Goal: Book appointment/travel/reservation

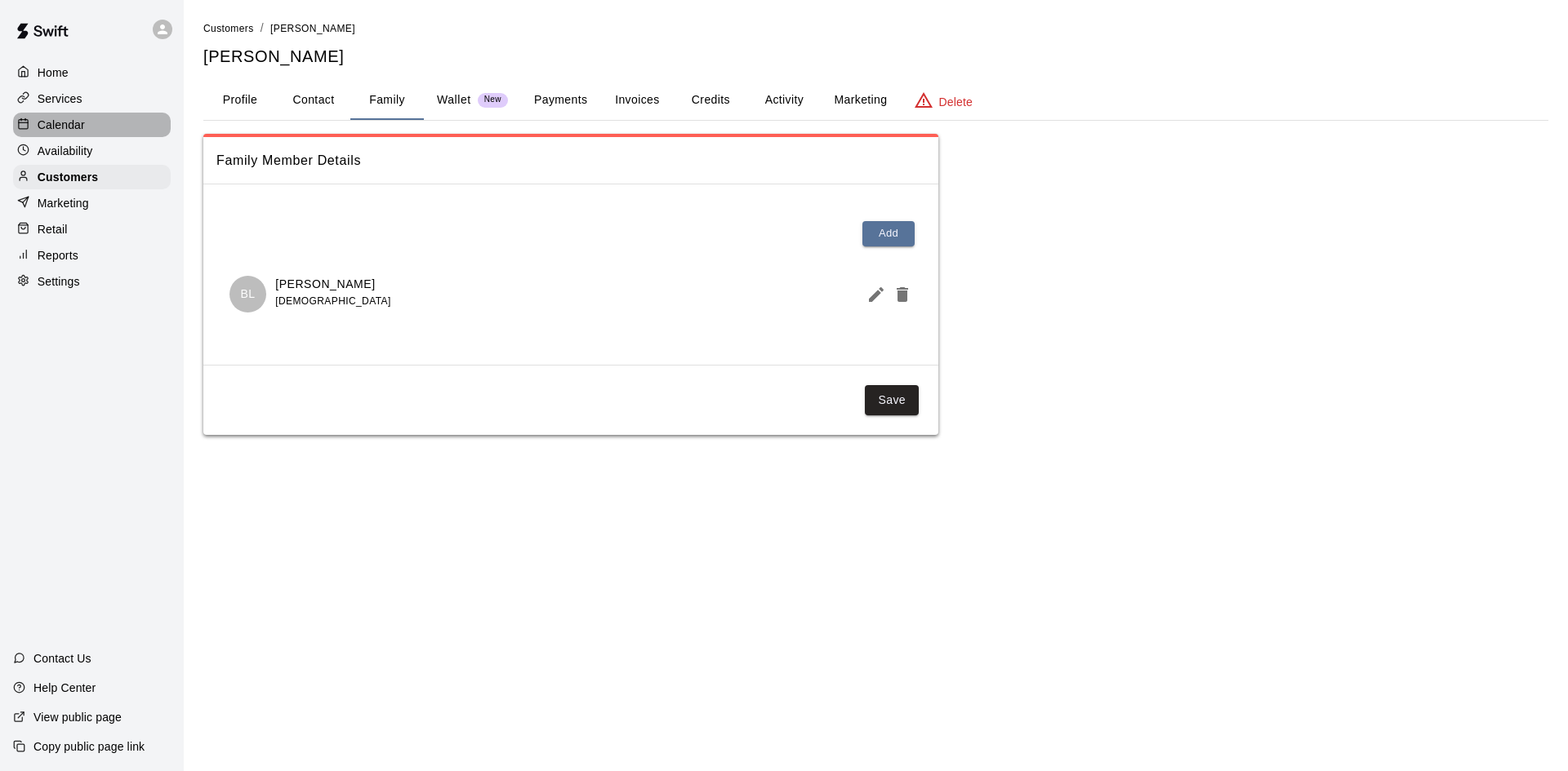
click at [111, 124] on div "Calendar" at bounding box center [91, 124] width 158 height 24
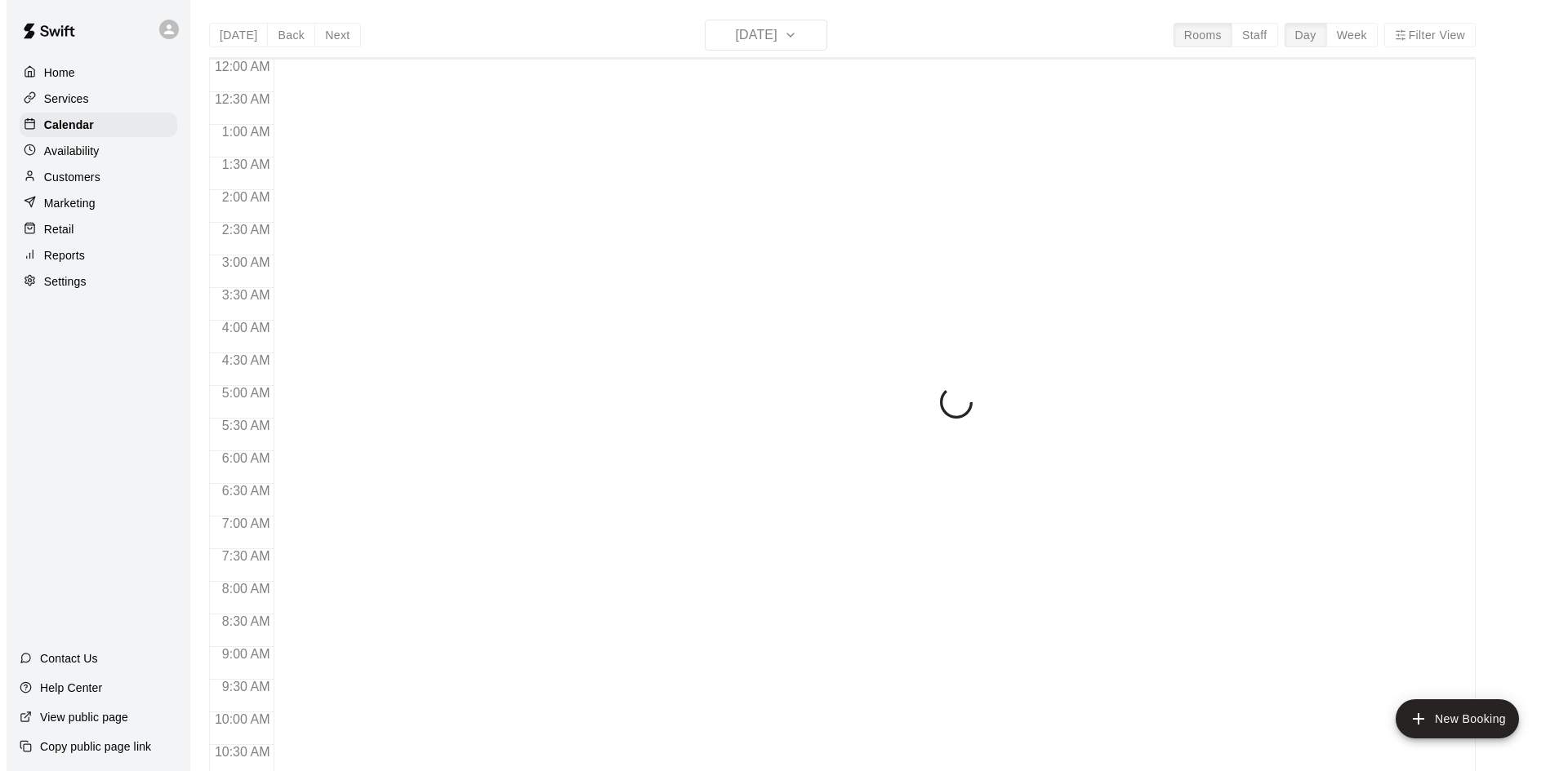
scroll to position [837, 0]
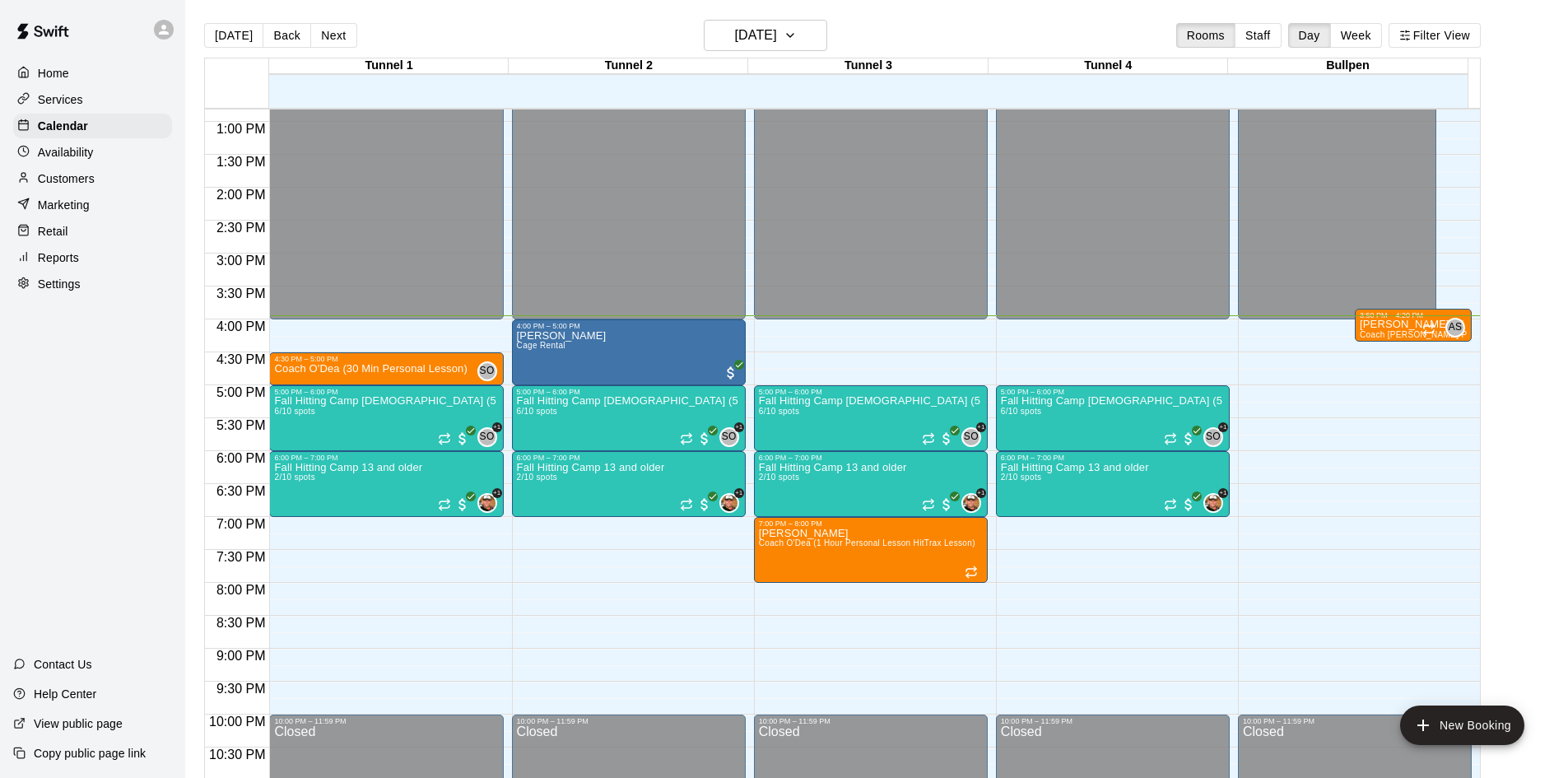
drag, startPoint x: 53, startPoint y: 321, endPoint x: 70, endPoint y: 278, distance: 46.2
click at [64, 296] on div "Home Services Calendar Availability Customers Marketing Retail Reports Settings…" at bounding box center [93, 389] width 186 height 778
click at [1442, 706] on button "New Booking" at bounding box center [1462, 725] width 125 height 39
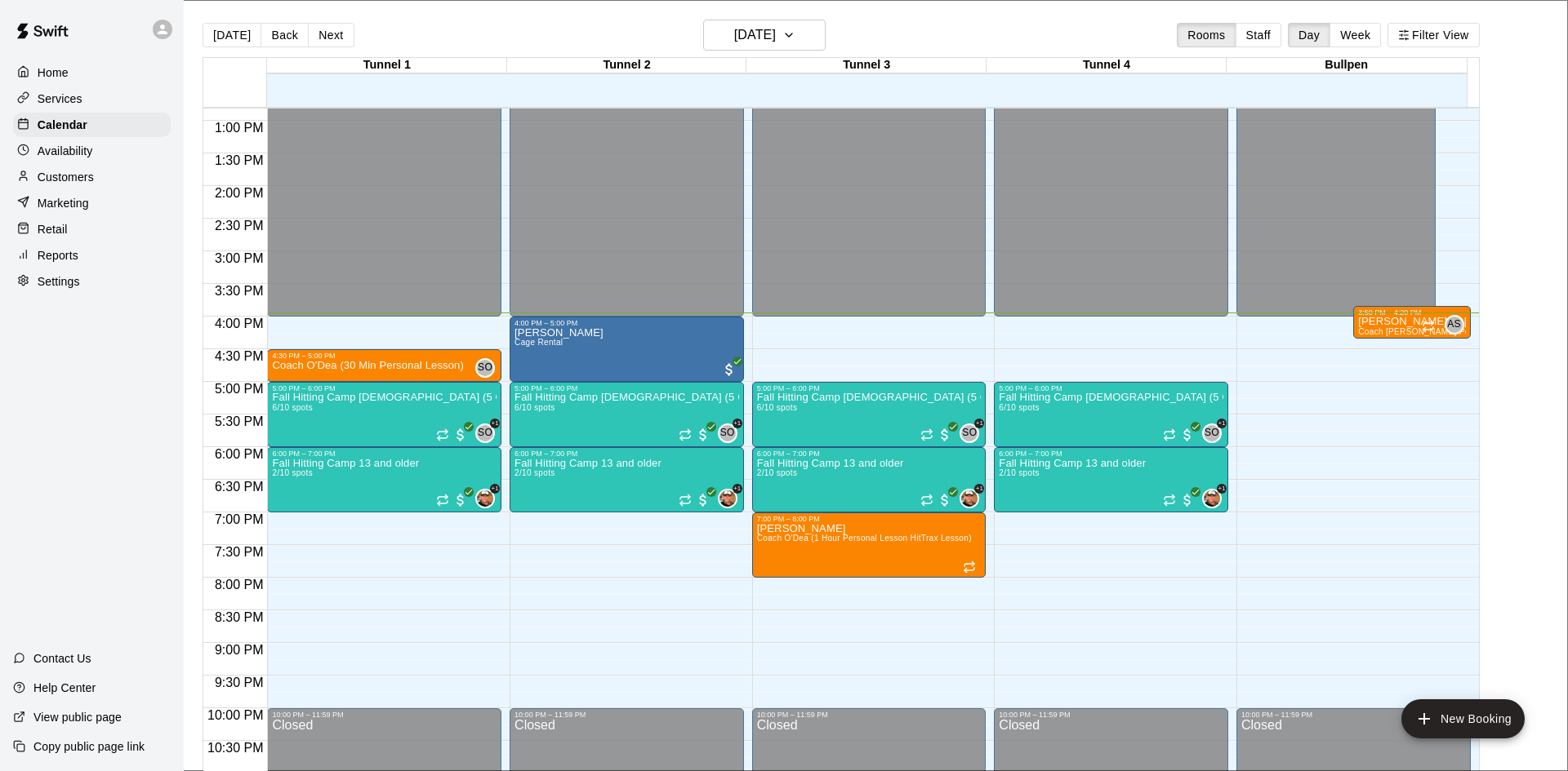
click at [438, 640] on li "Tunnel 3" at bounding box center [252, 647] width 374 height 14
click at [458, 225] on li "Cage Rental" at bounding box center [272, 217] width 374 height 14
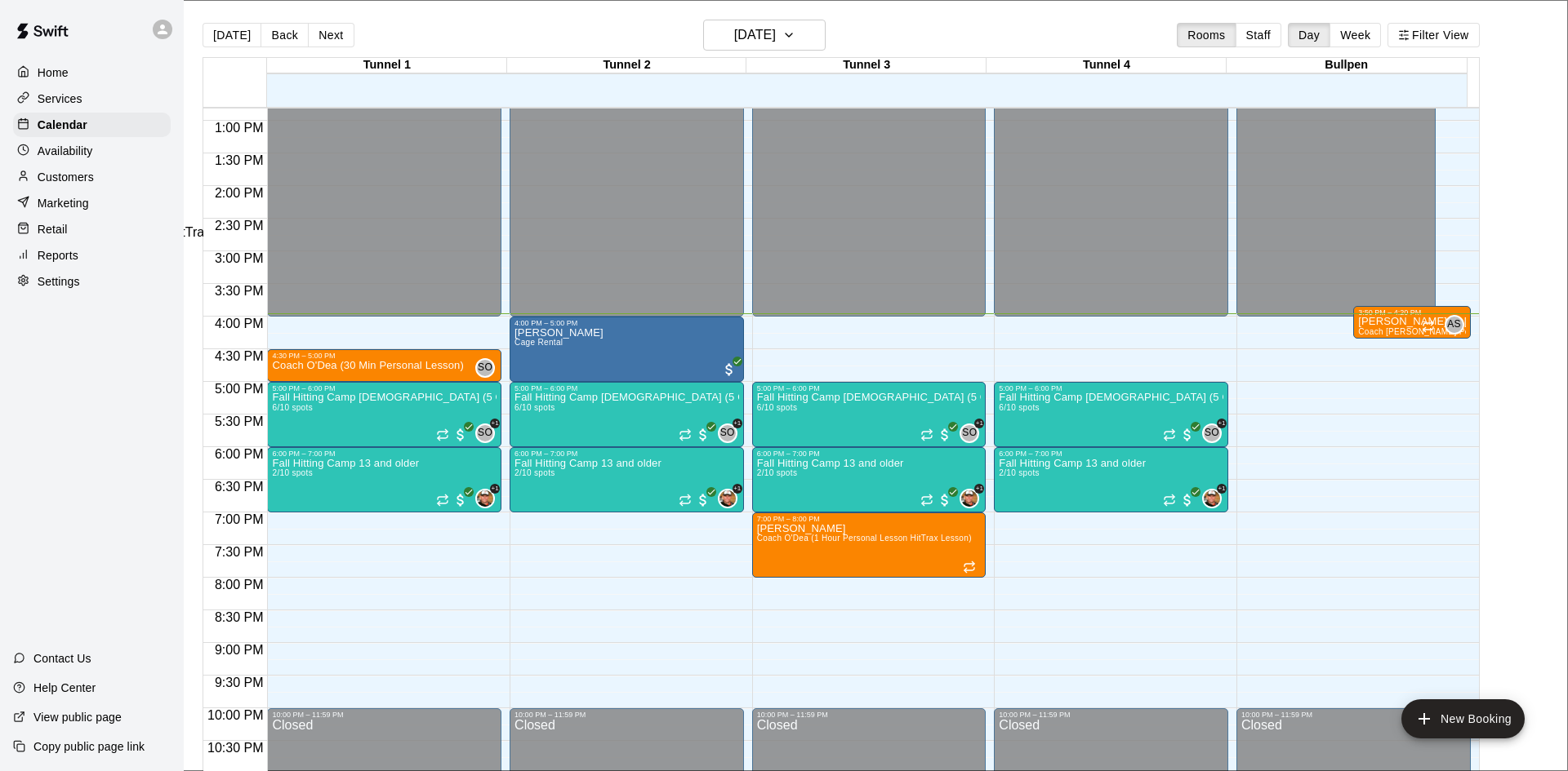
type input "**********"
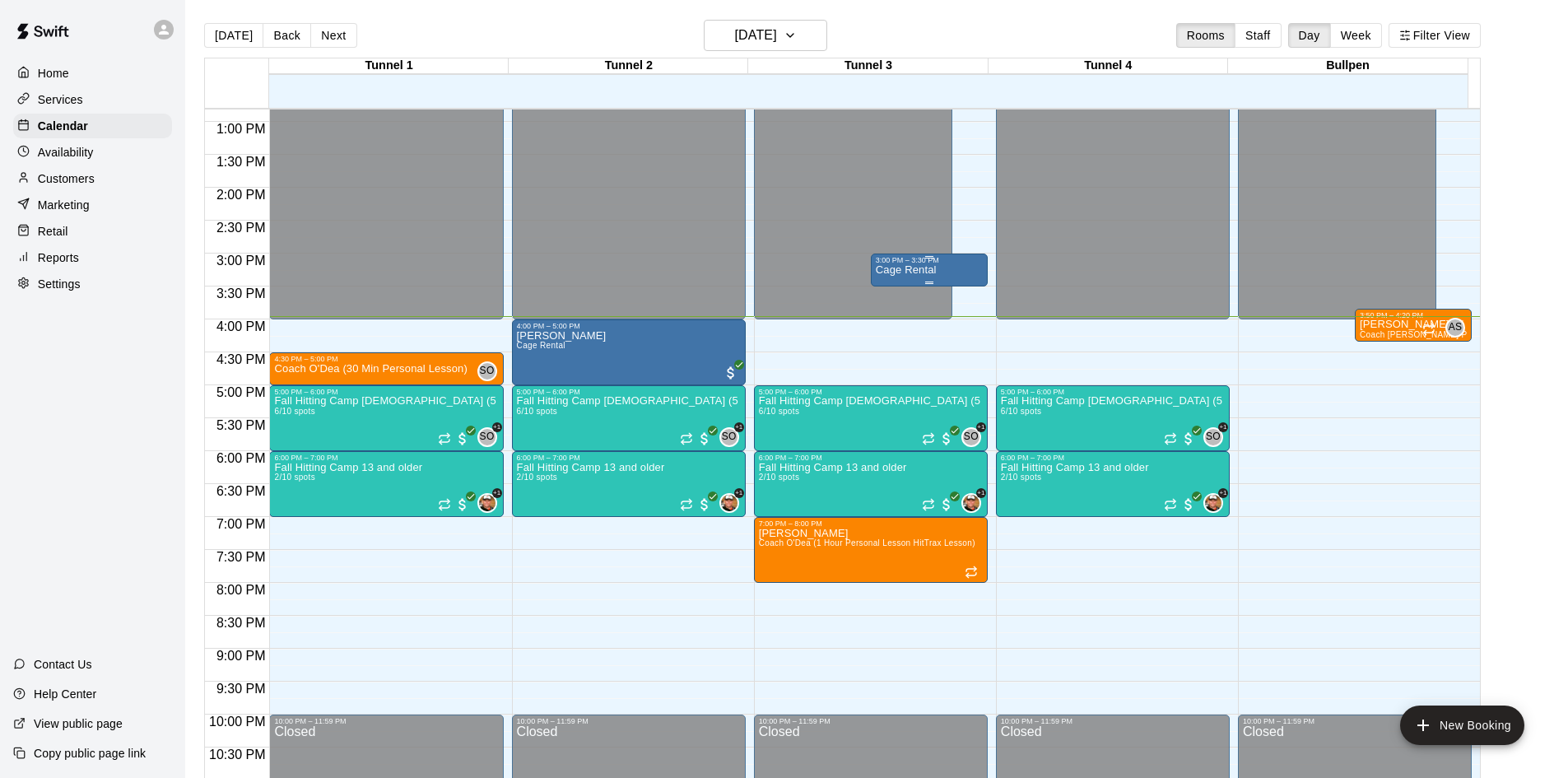
click at [936, 265] on div "3:00 PM – 3:30 PM" at bounding box center [930, 259] width 107 height 8
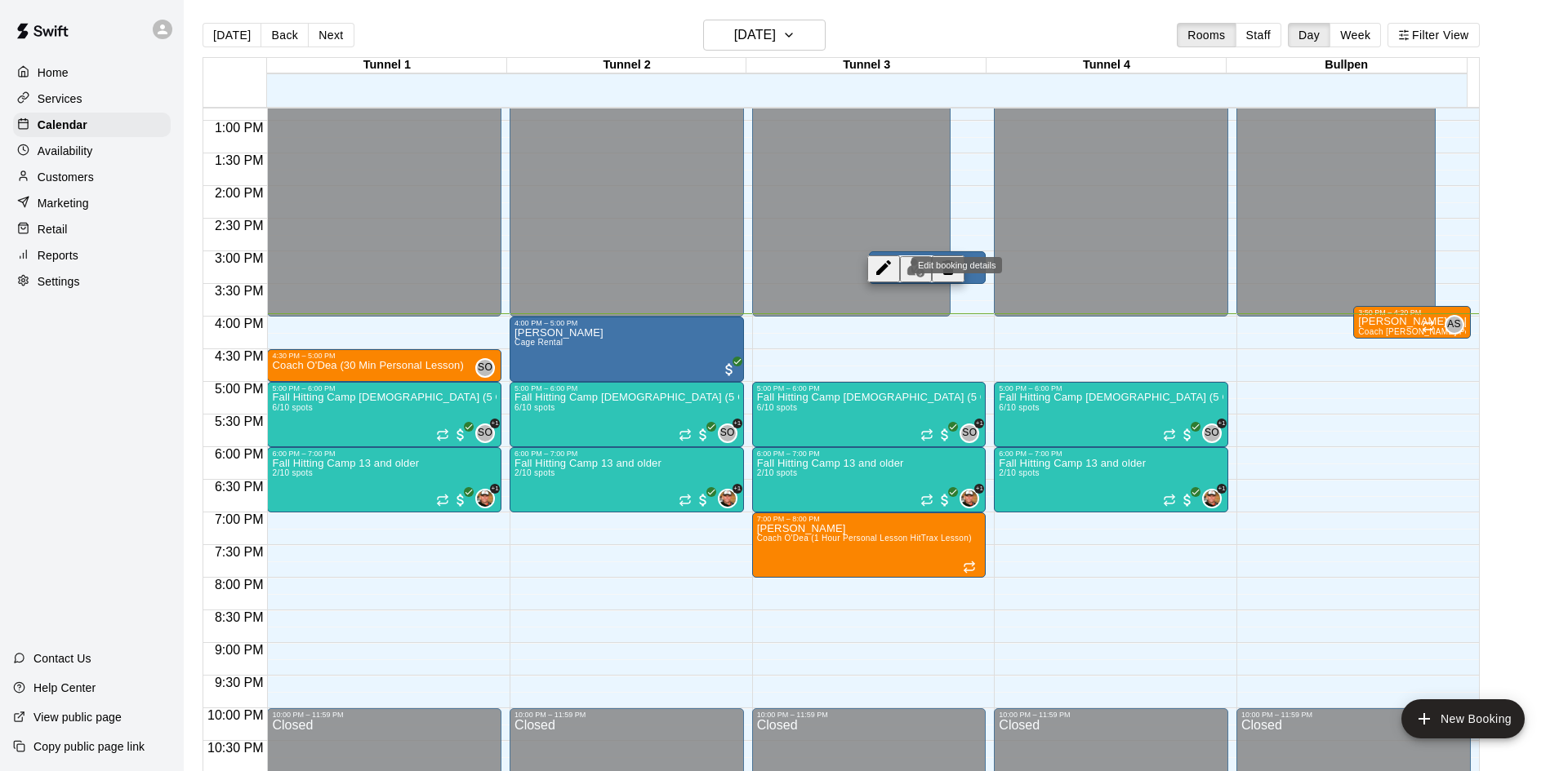
click at [888, 271] on icon "edit" at bounding box center [883, 268] width 20 height 20
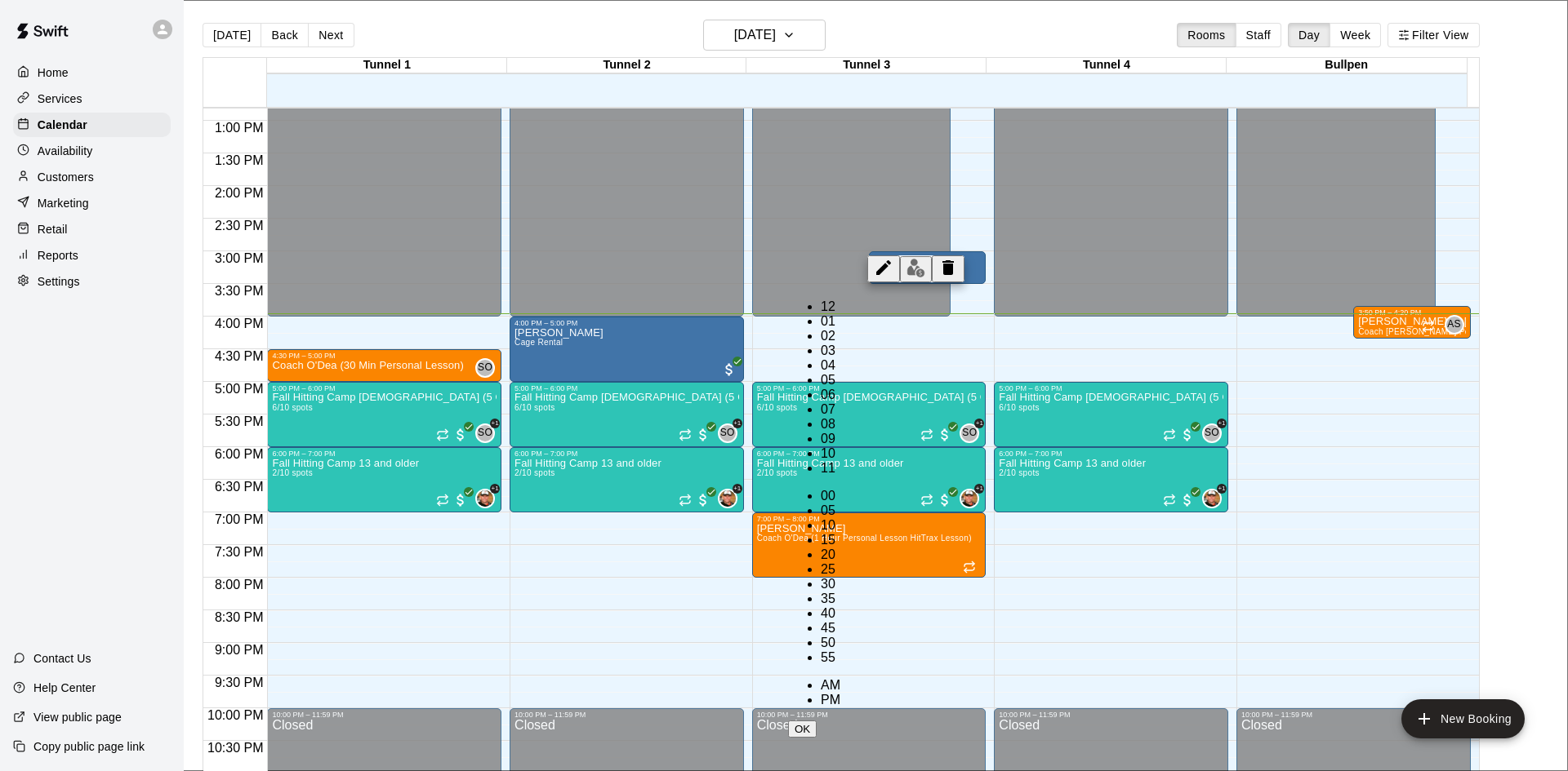
scroll to position [30, 0]
click at [821, 358] on li "04" at bounding box center [831, 365] width 20 height 14
type input "********"
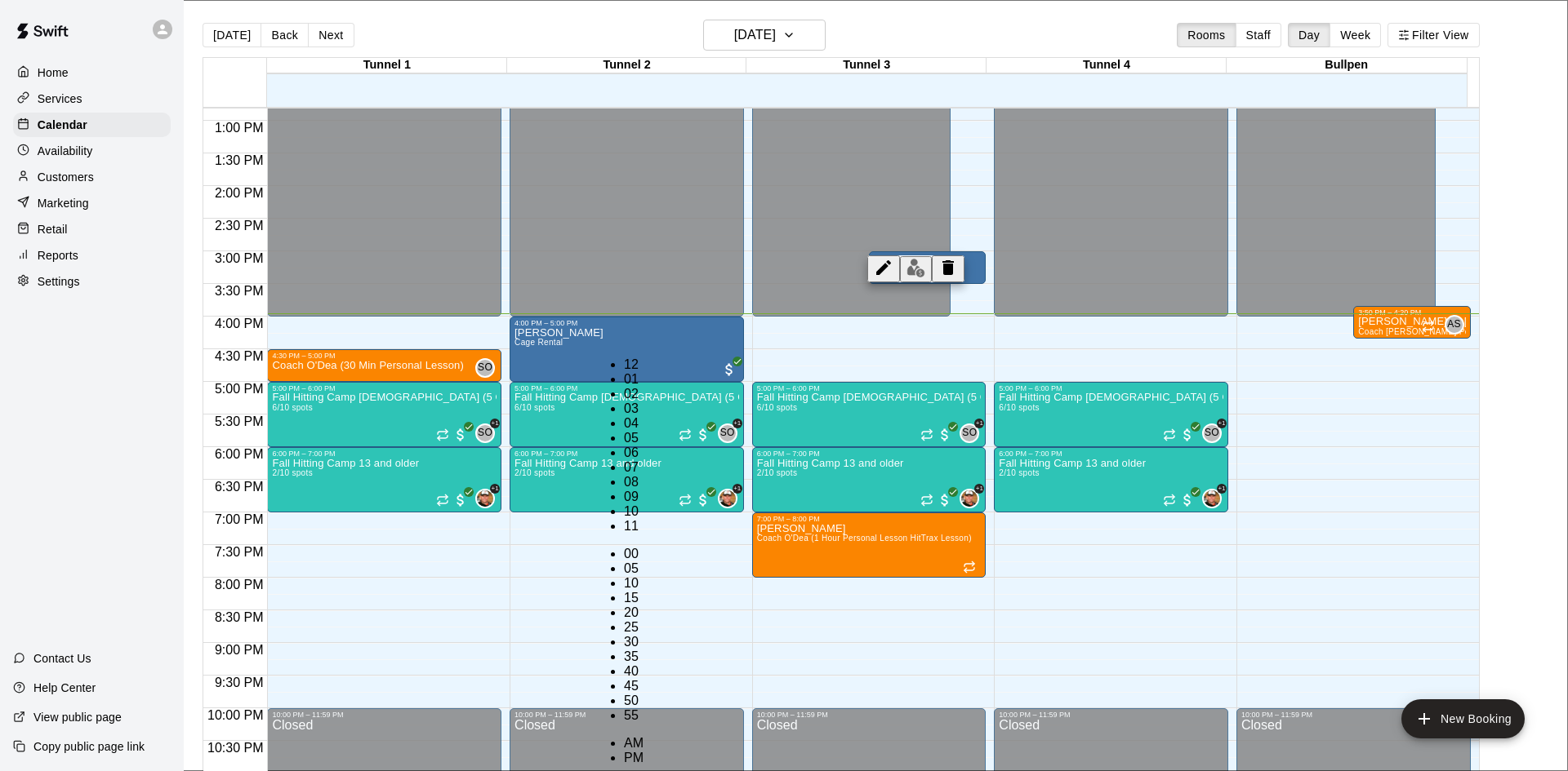
scroll to position [30, 0]
click at [623, 417] on li "04" at bounding box center [633, 424] width 20 height 14
type input "********"
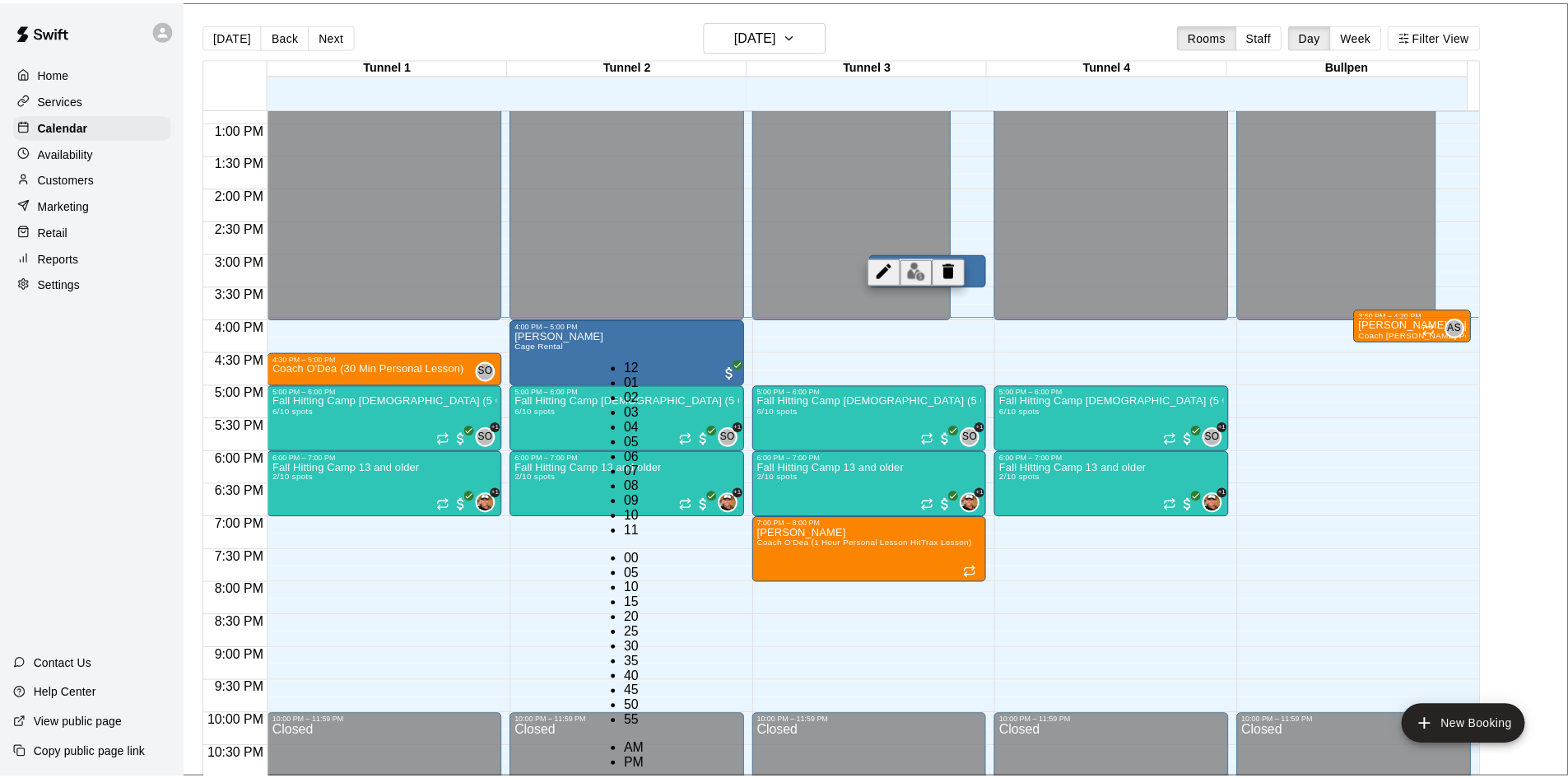
scroll to position [128, 0]
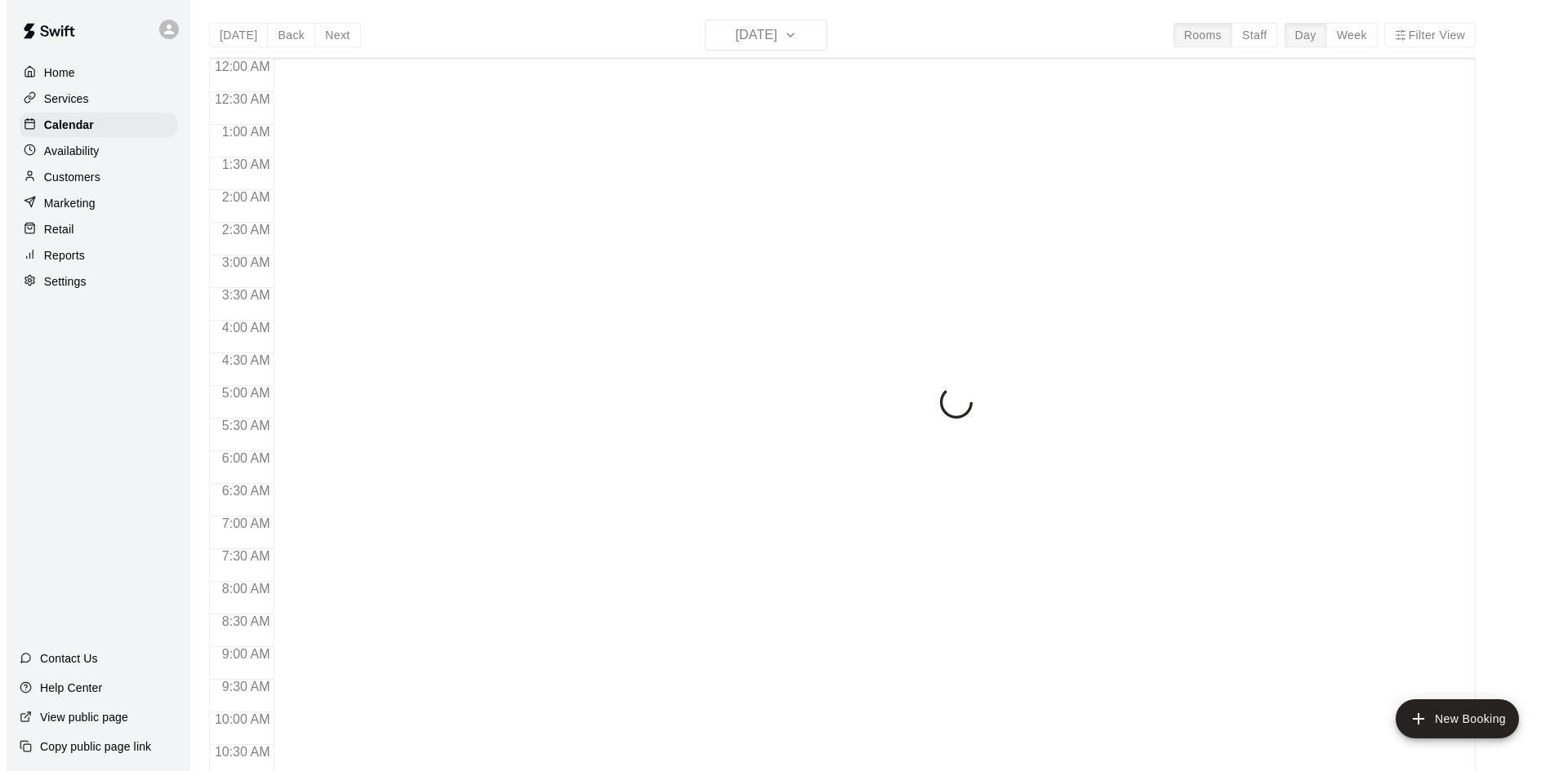
scroll to position [837, 0]
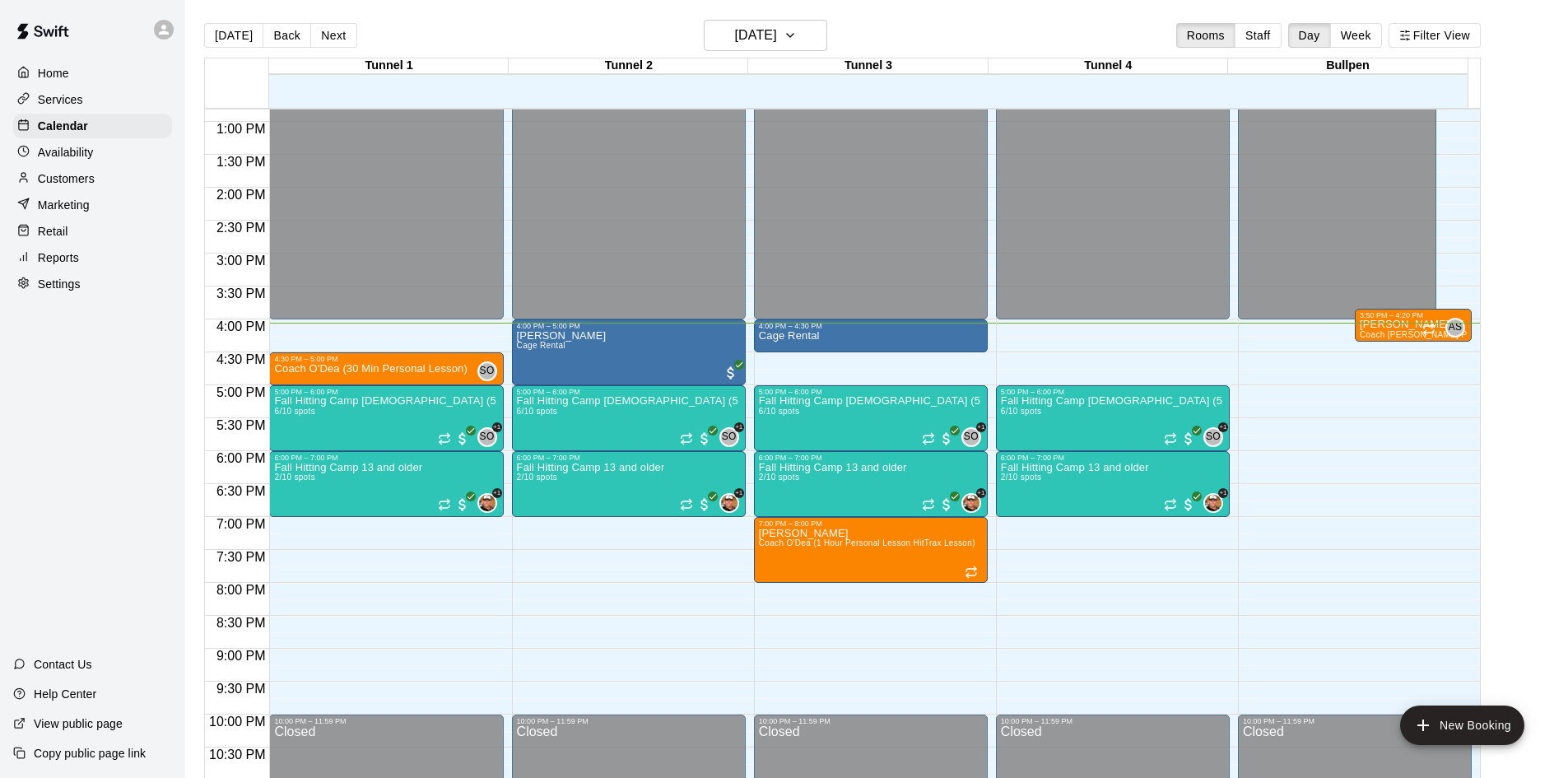
click at [1534, 172] on main "[DATE] Back [DATE][DATE] Rooms Staff Day Week Filter View Tunnel 1 14 [GEOGRAPH…" at bounding box center [877, 409] width 1370 height 778
click at [377, 411] on div "Fall Hitting Camp [DEMOGRAPHIC_DATA] (5 O'Clock Session) 6/10 spots" at bounding box center [386, 784] width 224 height 778
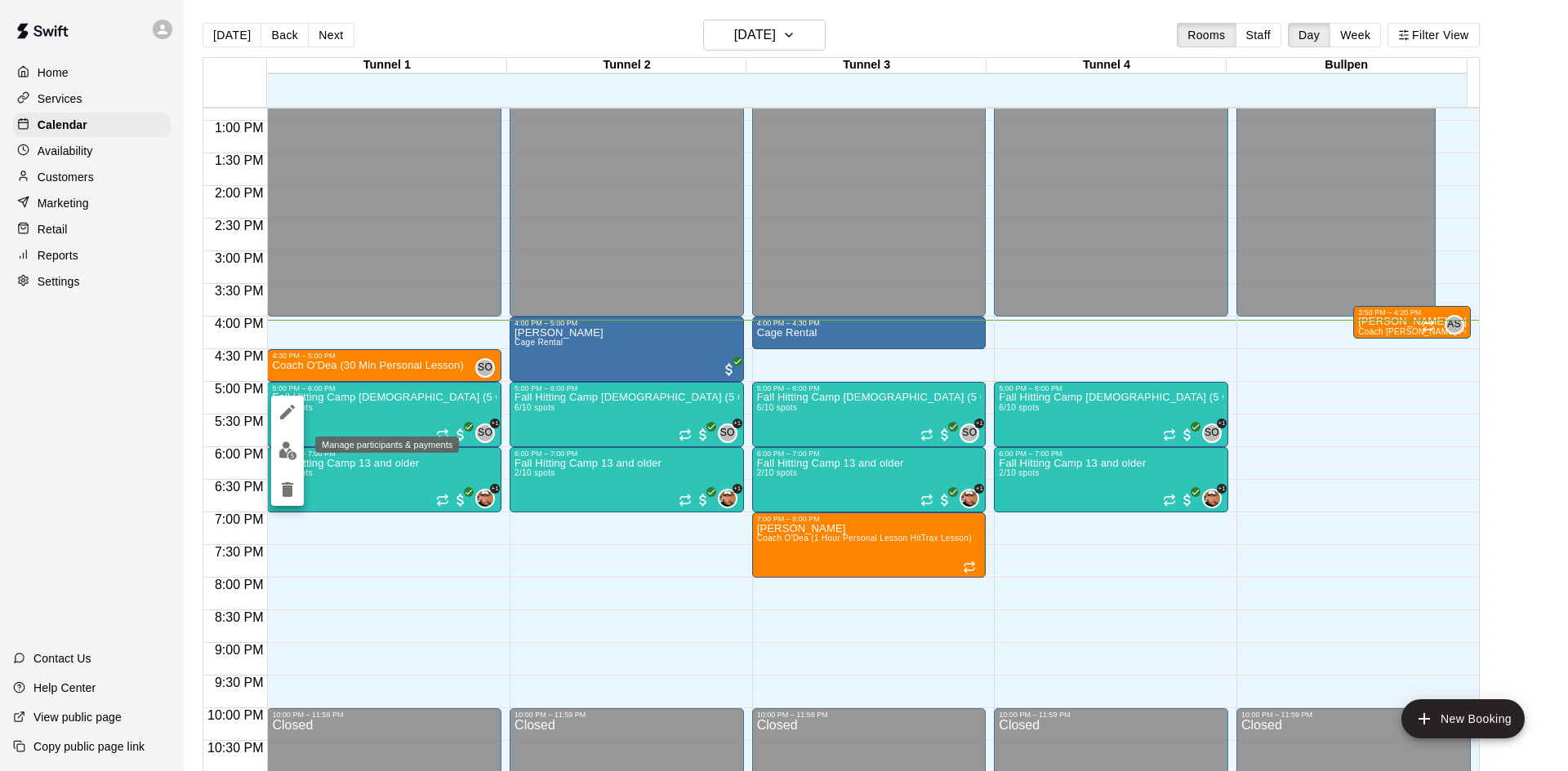
click at [291, 455] on img "edit" at bounding box center [288, 451] width 19 height 19
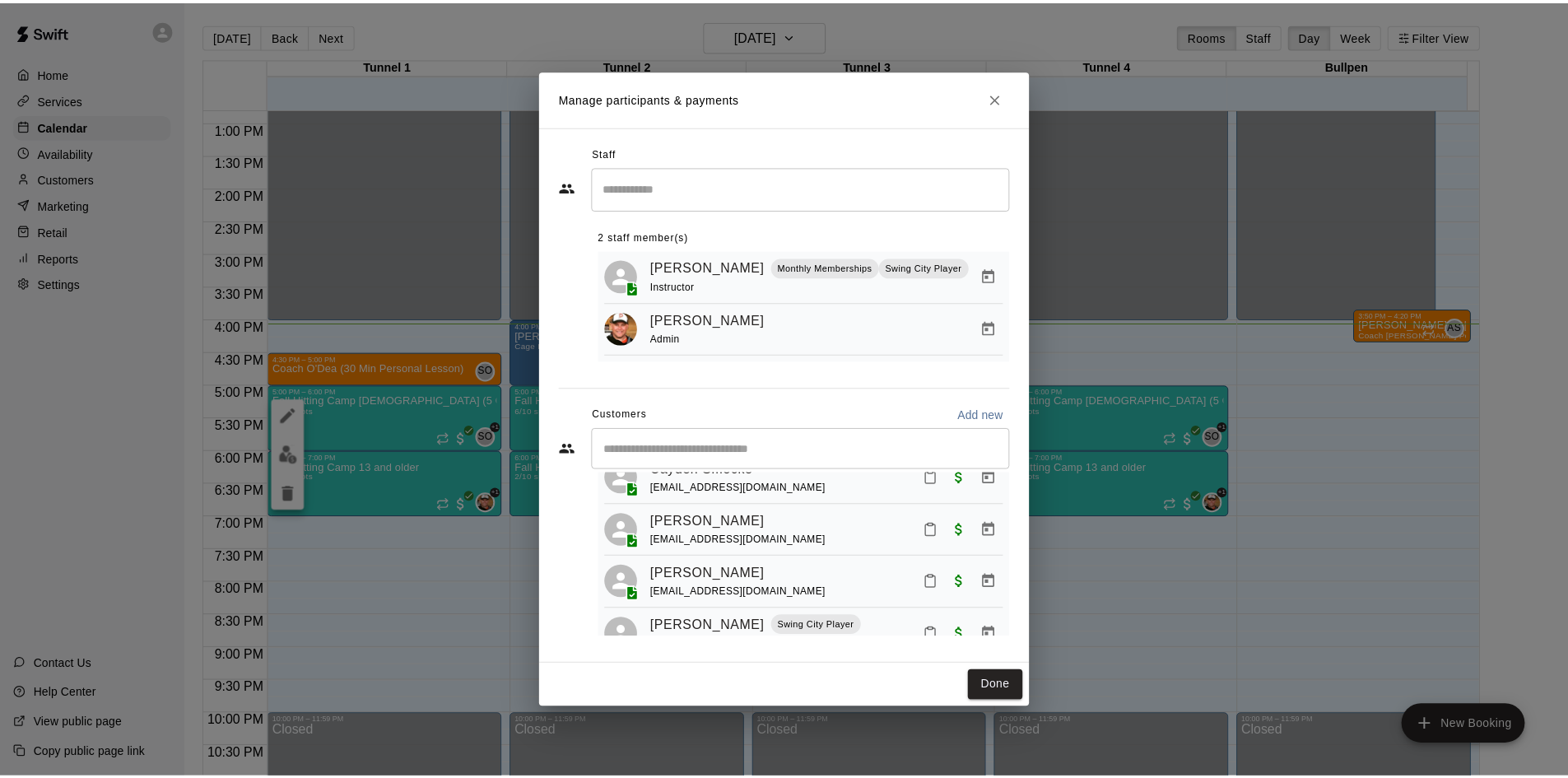
scroll to position [210, 0]
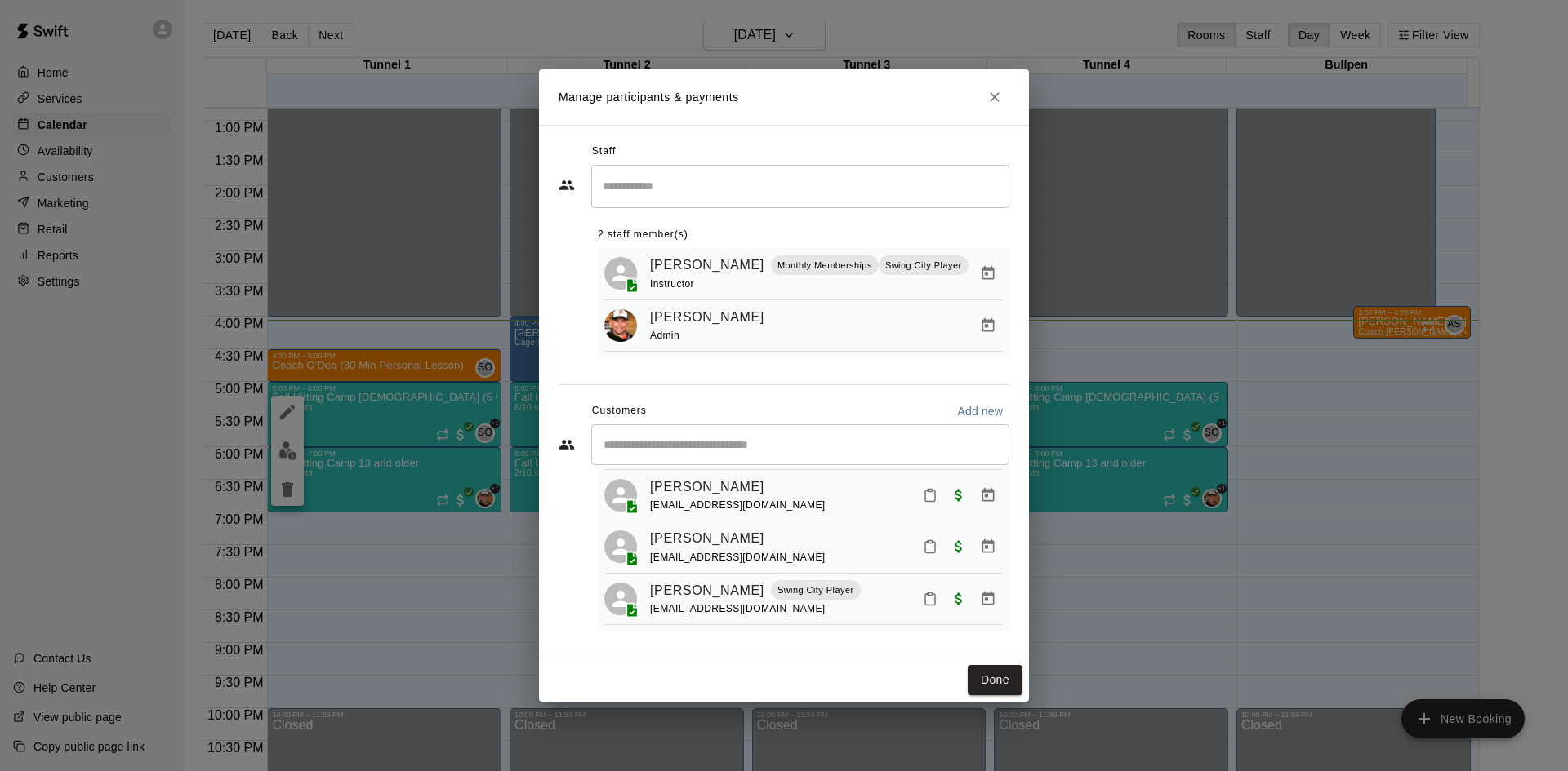
click at [1536, 367] on div "Manage participants & payments Staff ​ 2 staff member(s) [PERSON_NAME] Monthly …" at bounding box center [784, 385] width 1568 height 771
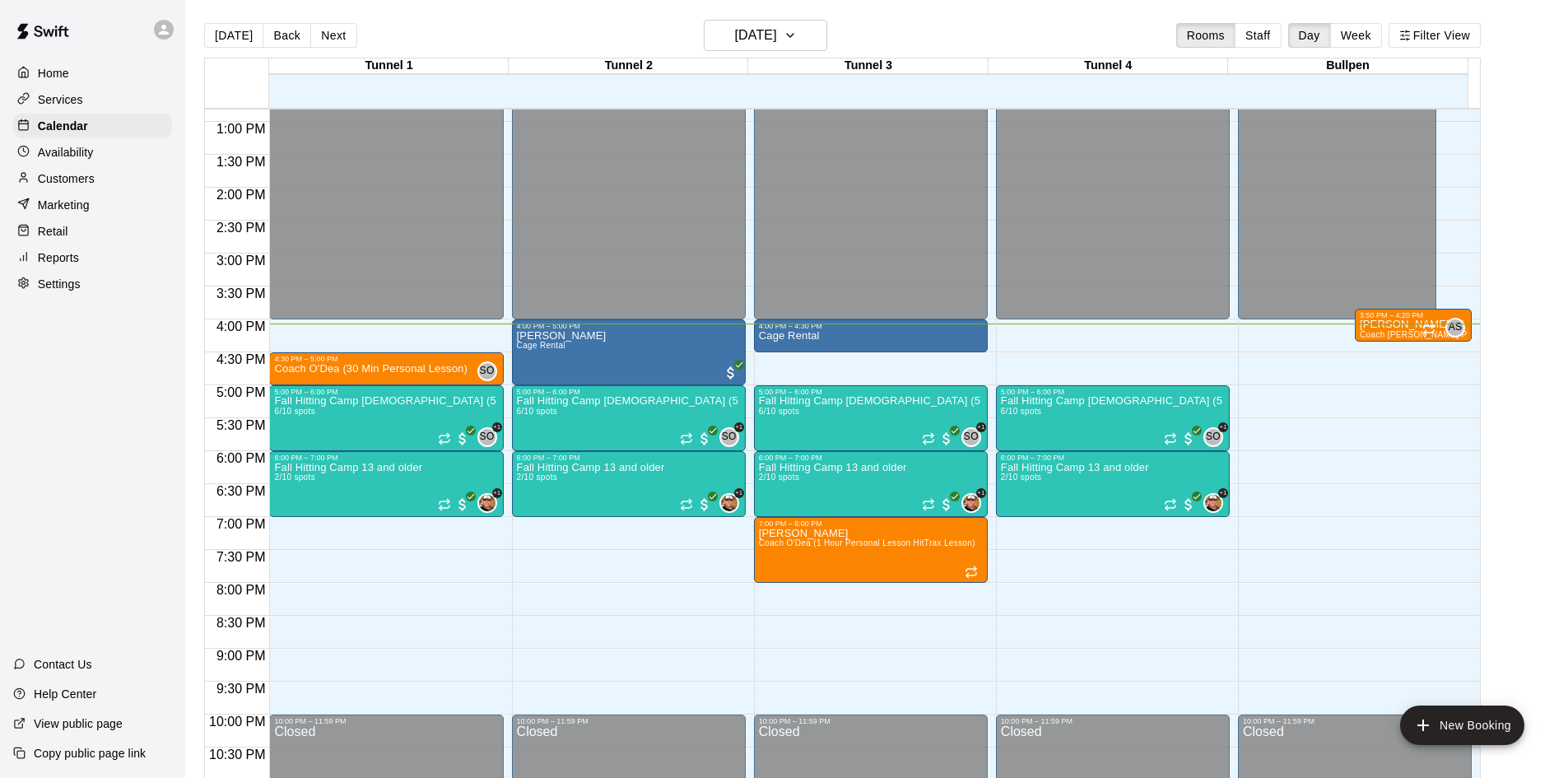
click at [1533, 351] on main "[DATE] Back [DATE][DATE] Rooms Staff Day Week Filter View Tunnel 1 14 [GEOGRAPH…" at bounding box center [877, 409] width 1370 height 778
